Goal: Information Seeking & Learning: Learn about a topic

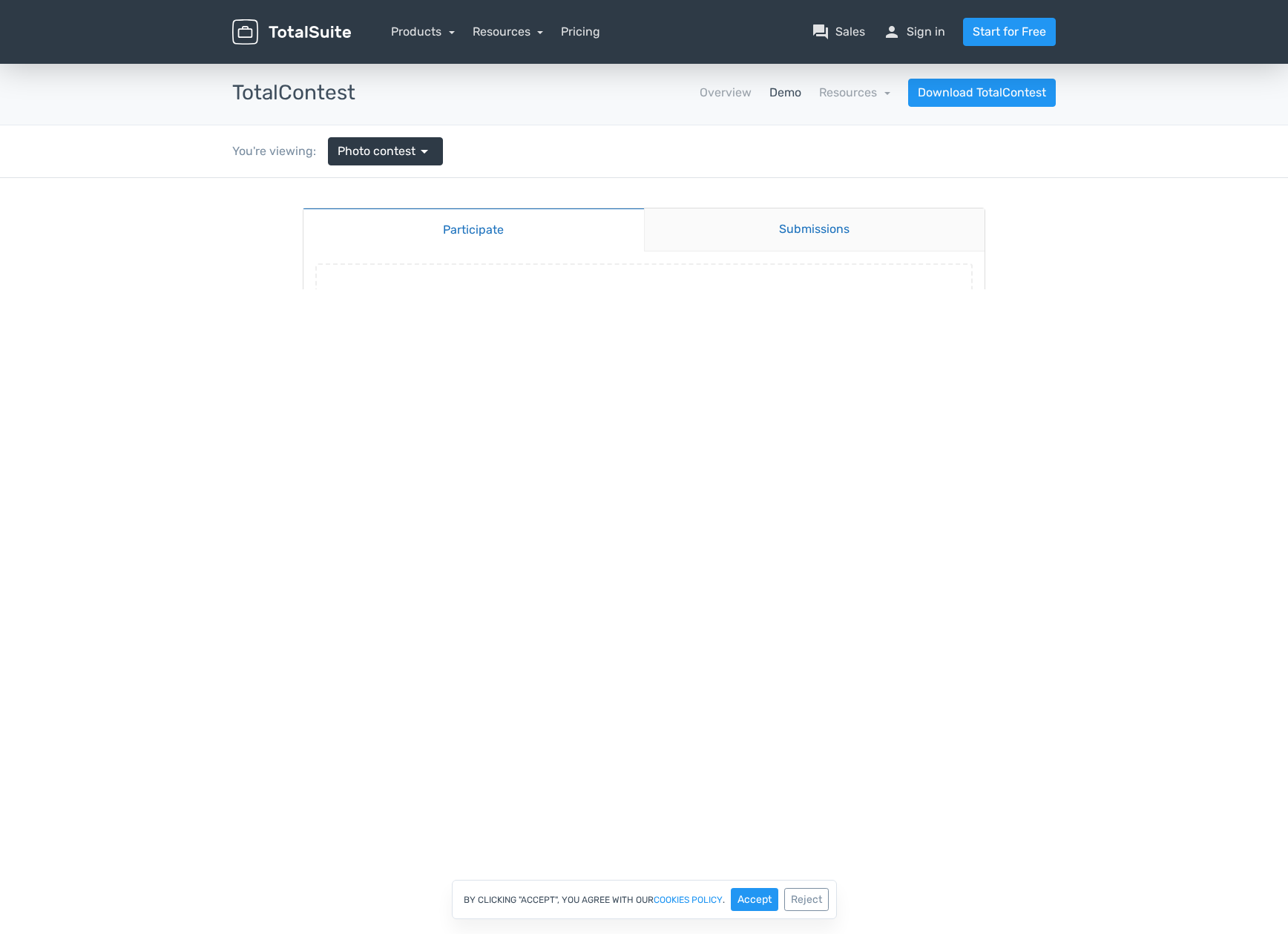
click at [818, 236] on link "Submissions" at bounding box center [814, 229] width 341 height 43
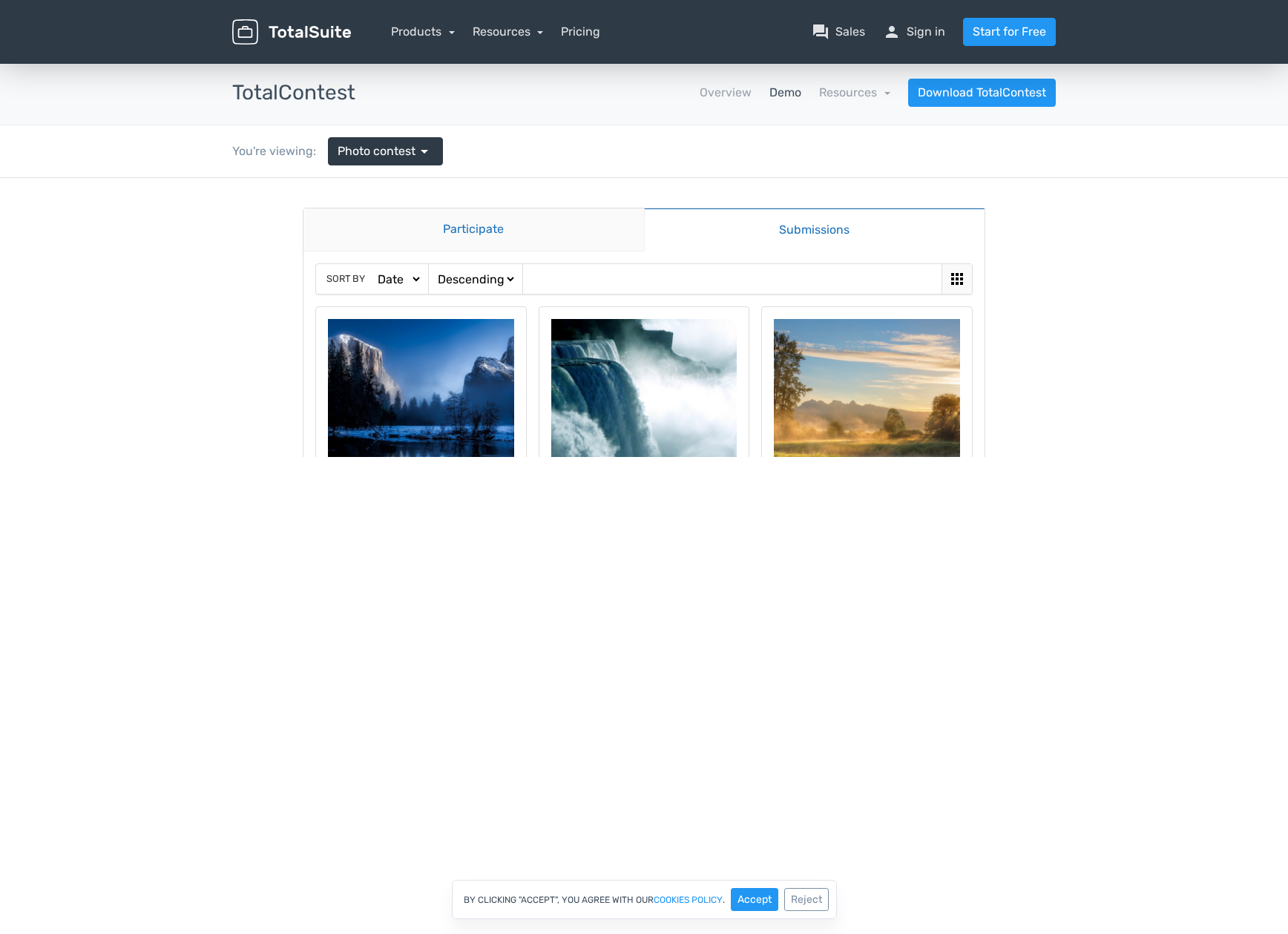
click at [466, 232] on link "Participate" at bounding box center [473, 229] width 340 height 43
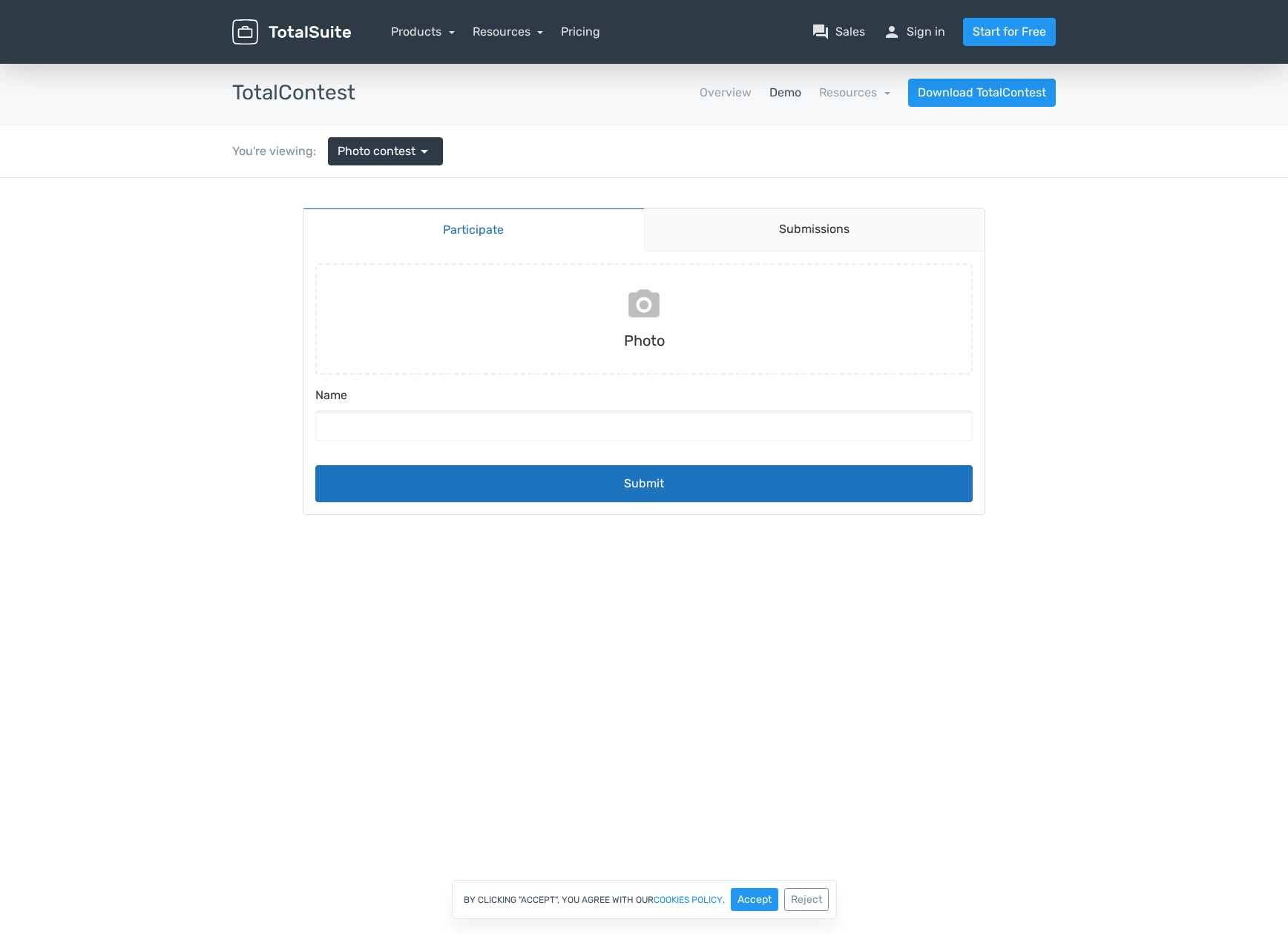
click at [655, 298] on input "file" at bounding box center [644, 318] width 669 height 111
click at [719, 94] on link "Overview" at bounding box center [725, 92] width 52 height 18
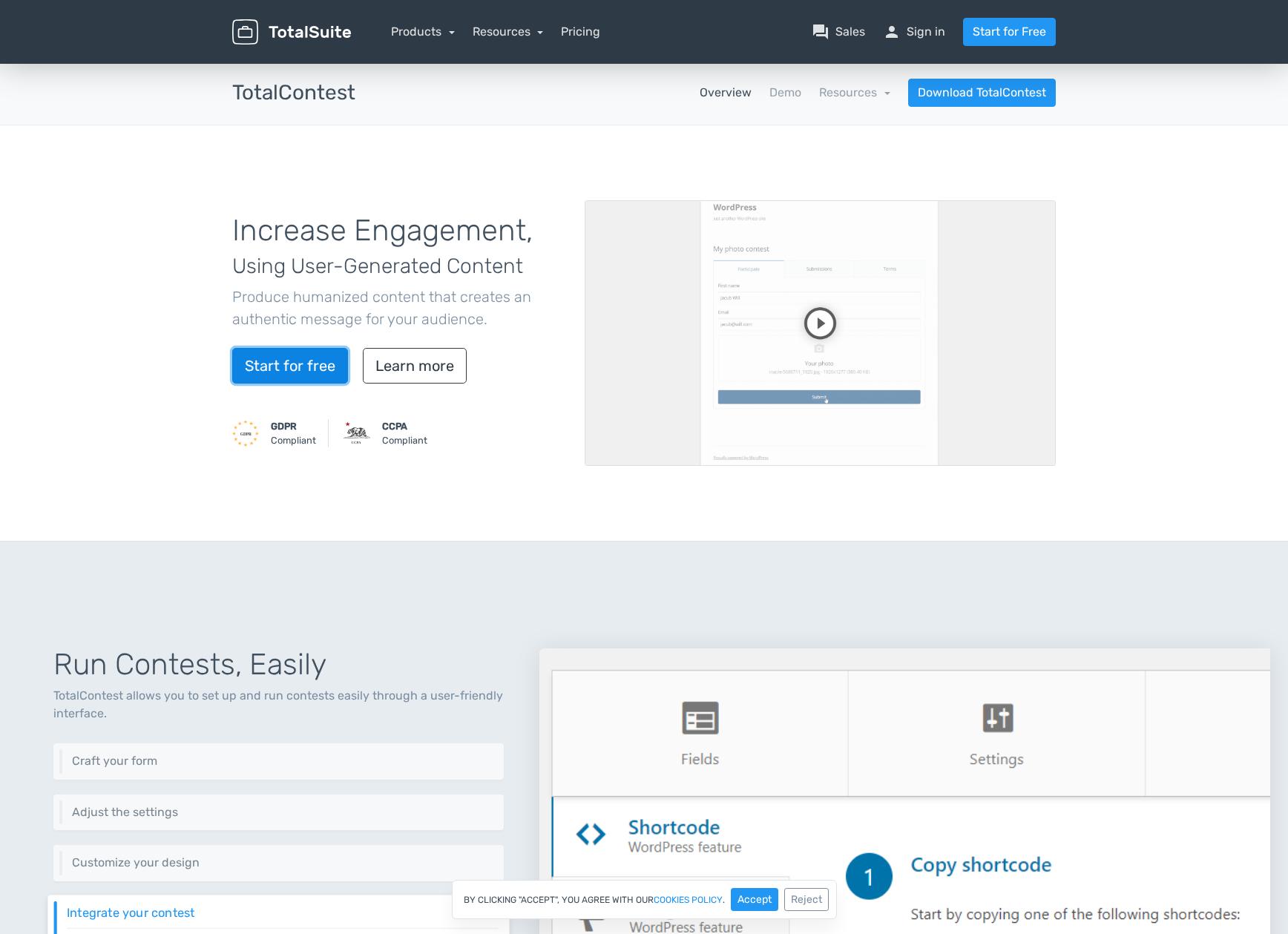
click at [270, 371] on link "Start for free" at bounding box center [290, 365] width 116 height 35
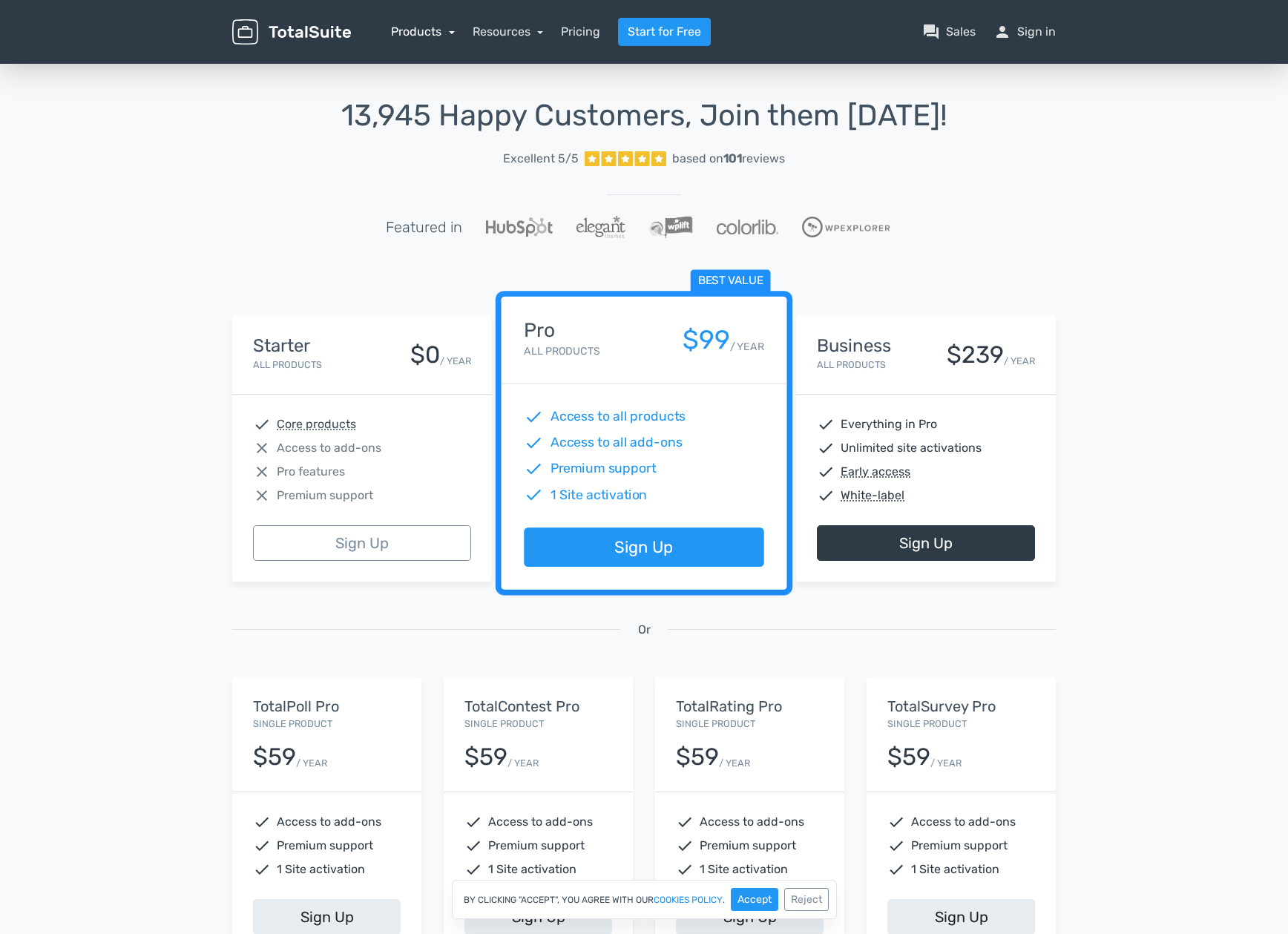
click at [435, 31] on link "Products" at bounding box center [423, 31] width 64 height 14
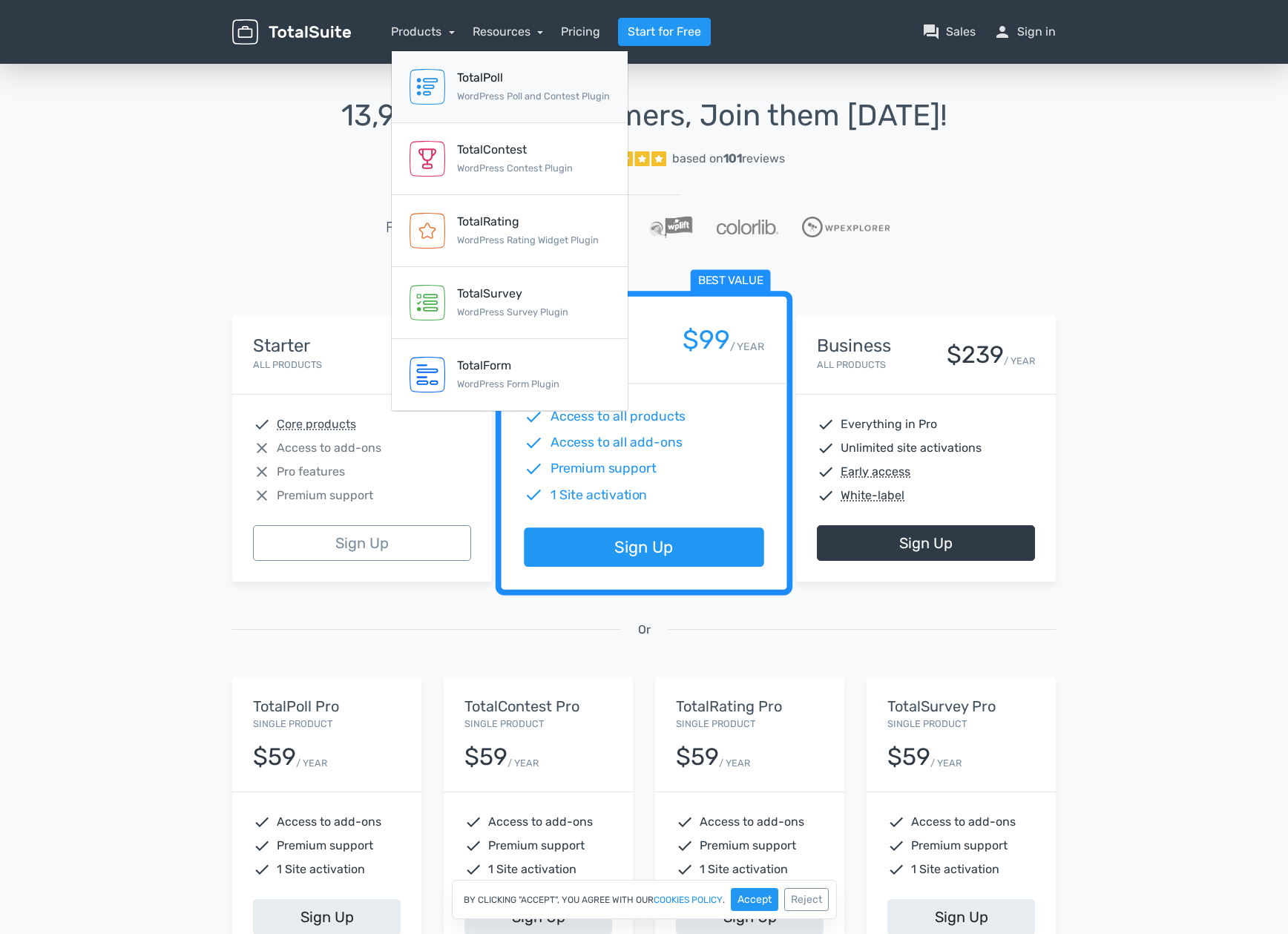
click at [483, 86] on div "TotalPoll" at bounding box center [533, 78] width 153 height 18
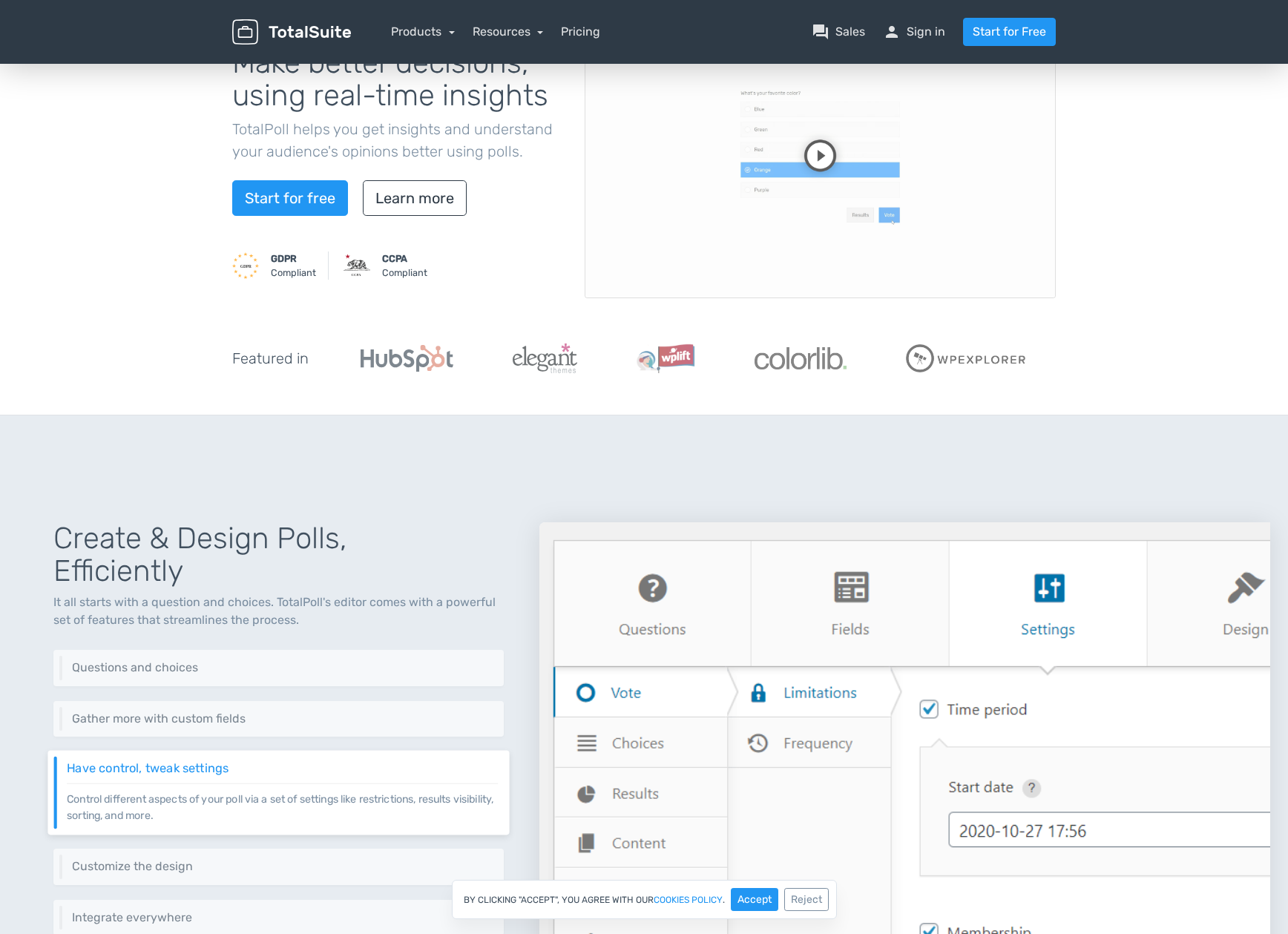
scroll to position [222, 0]
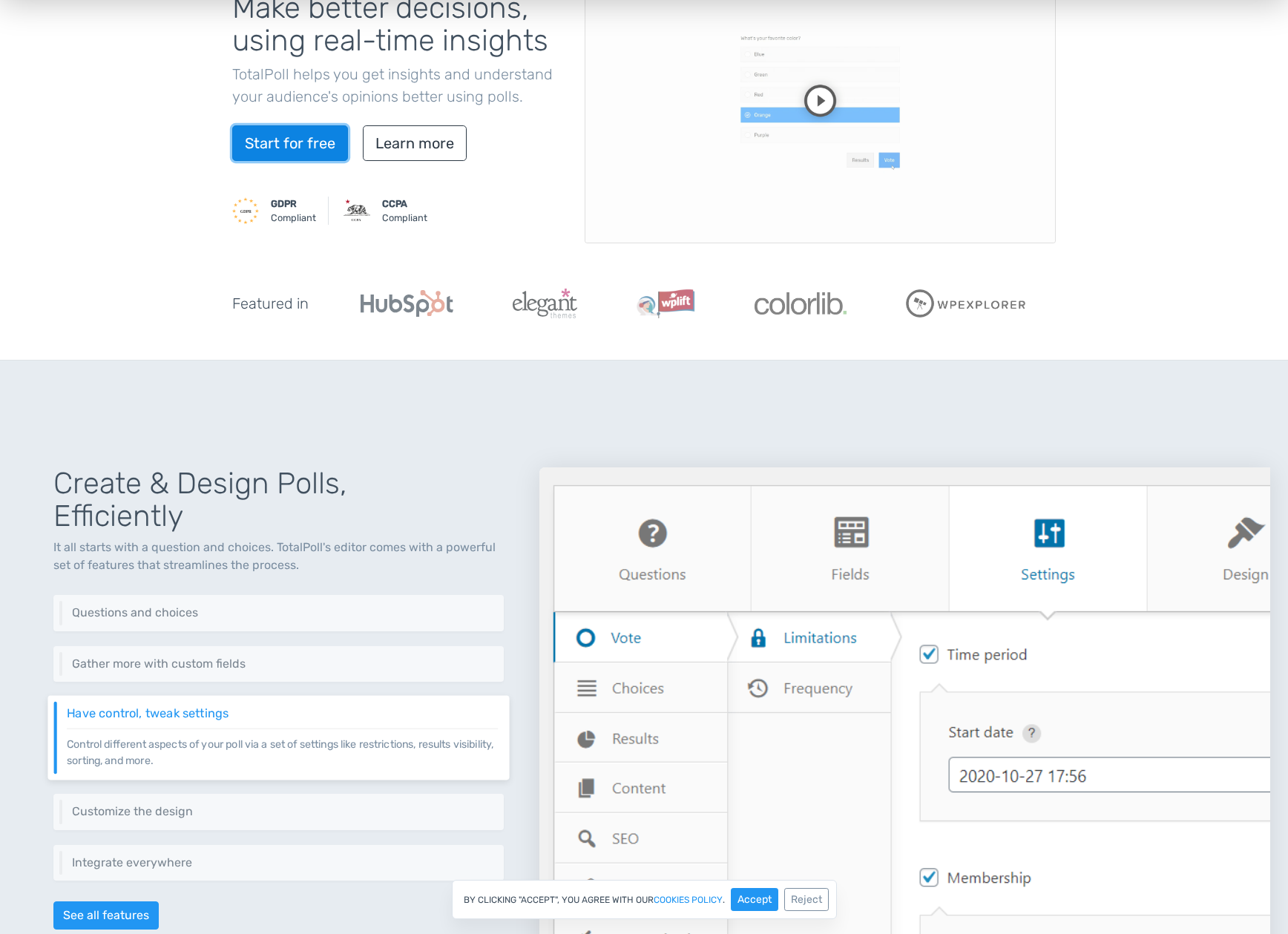
click at [309, 147] on link "Start for free" at bounding box center [290, 143] width 116 height 35
